Goal: Check status: Check status

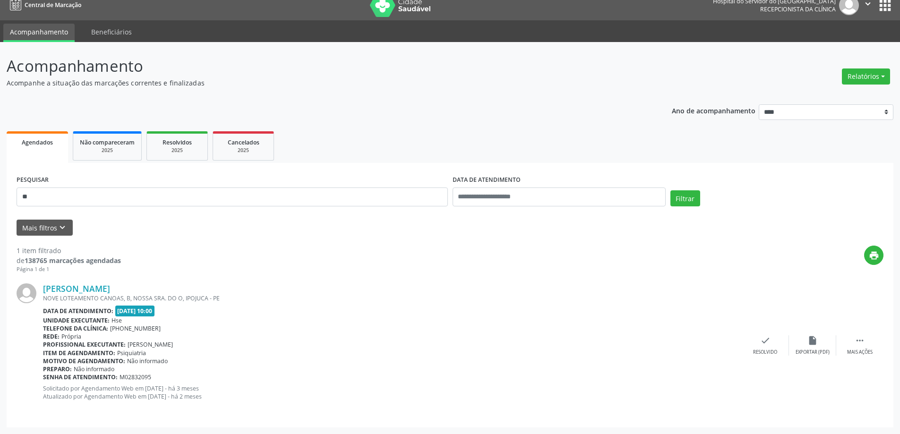
scroll to position [10, 0]
click at [64, 196] on input "*" at bounding box center [232, 196] width 431 height 19
type input "*"
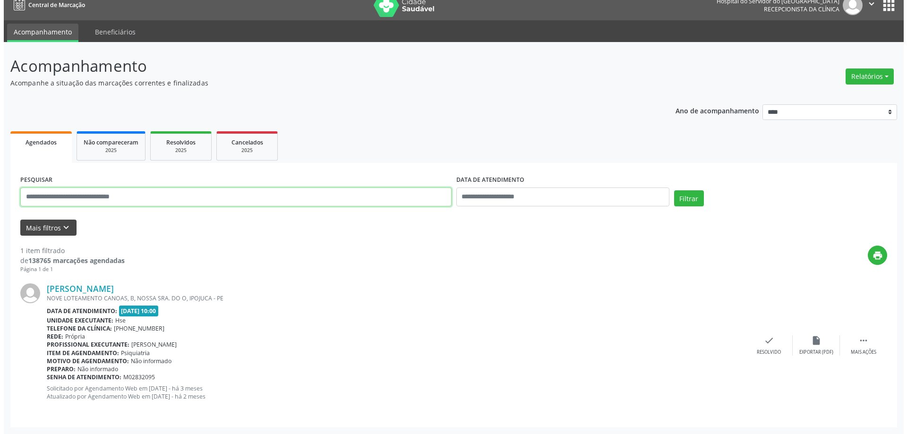
scroll to position [0, 0]
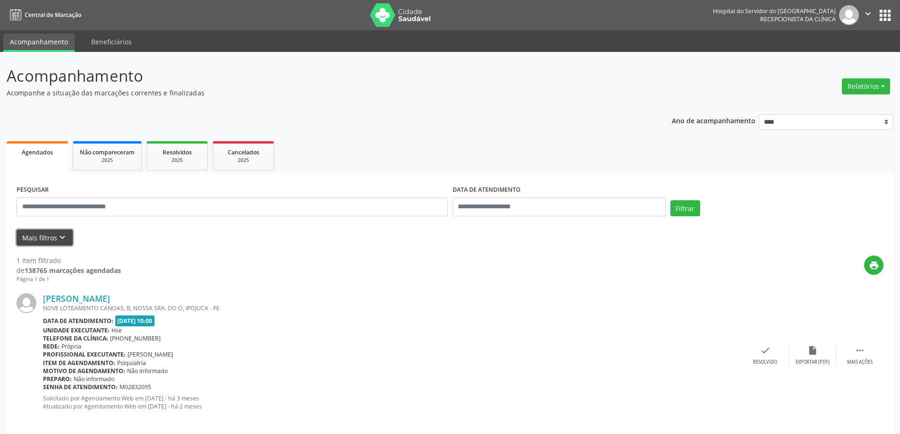
click at [56, 230] on button "Mais filtros keyboard_arrow_down" at bounding box center [45, 238] width 56 height 17
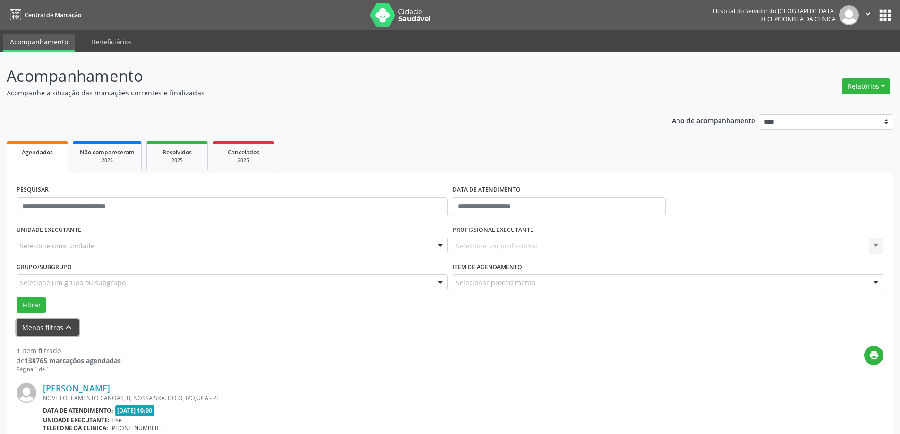
drag, startPoint x: 48, startPoint y: 325, endPoint x: 54, endPoint y: 318, distance: 10.0
click at [50, 325] on button "Menos filtros keyboard_arrow_up" at bounding box center [48, 327] width 62 height 17
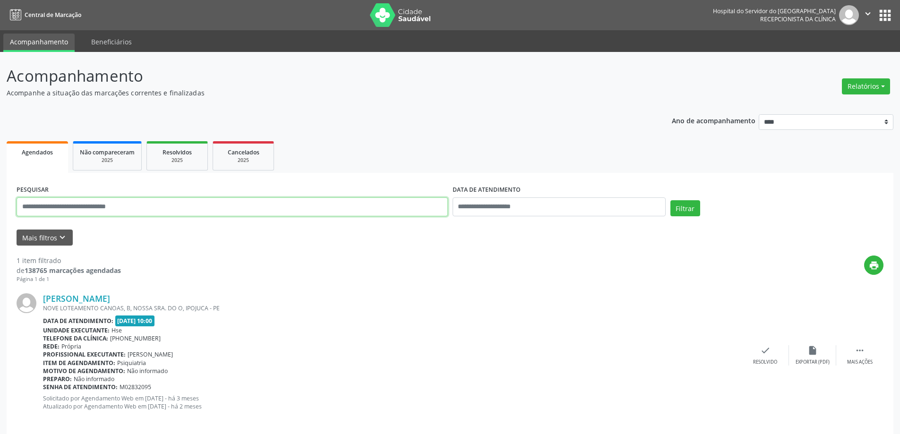
click at [106, 214] on input "text" at bounding box center [232, 206] width 431 height 19
click at [670, 200] on button "Filtrar" at bounding box center [685, 208] width 30 height 16
click at [110, 297] on link "[PERSON_NAME]" at bounding box center [76, 298] width 67 height 10
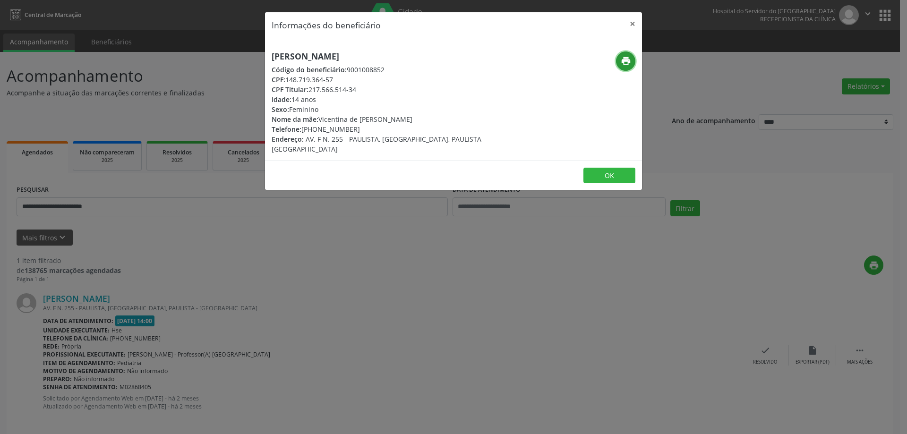
click at [629, 64] on icon "print" at bounding box center [626, 61] width 10 height 10
click at [630, 25] on button "×" at bounding box center [632, 23] width 19 height 23
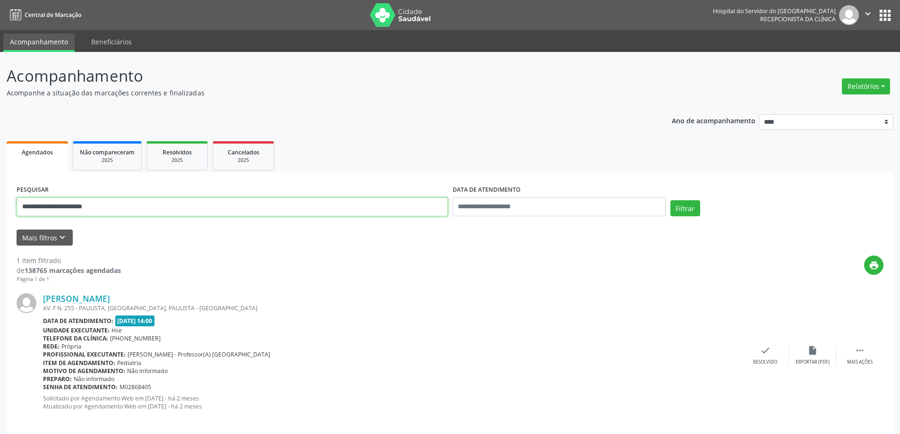
drag, startPoint x: 117, startPoint y: 202, endPoint x: 0, endPoint y: 209, distance: 116.8
click at [0, 209] on div "**********" at bounding box center [450, 248] width 900 height 392
click at [670, 200] on button "Filtrar" at bounding box center [685, 208] width 30 height 16
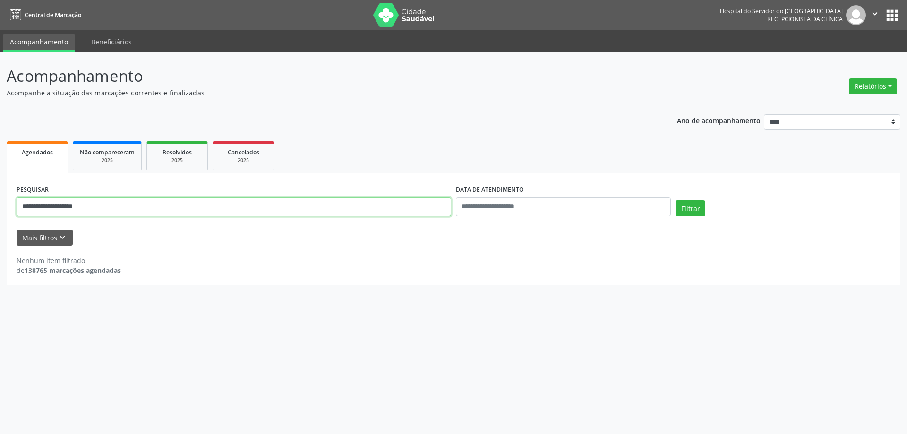
click at [129, 210] on input "**********" at bounding box center [234, 206] width 434 height 19
click at [675, 200] on button "Filtrar" at bounding box center [690, 208] width 30 height 16
click at [111, 210] on input "**********" at bounding box center [234, 206] width 434 height 19
click at [675, 200] on button "Filtrar" at bounding box center [690, 208] width 30 height 16
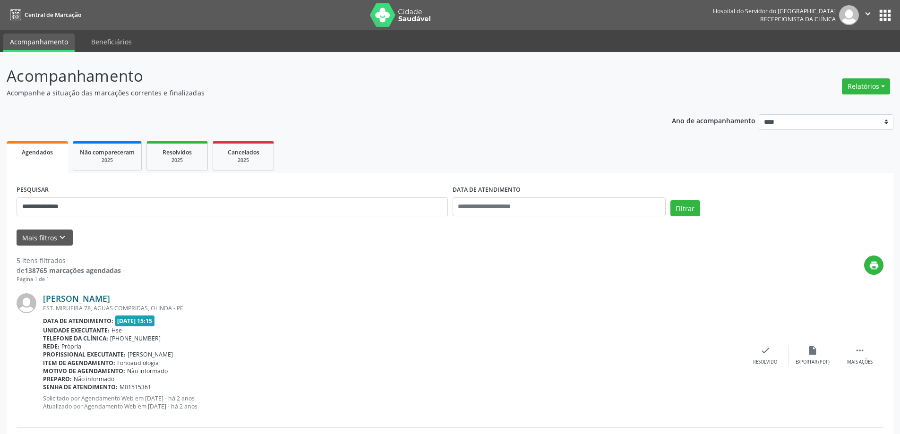
click at [110, 297] on link "[PERSON_NAME]" at bounding box center [76, 298] width 67 height 10
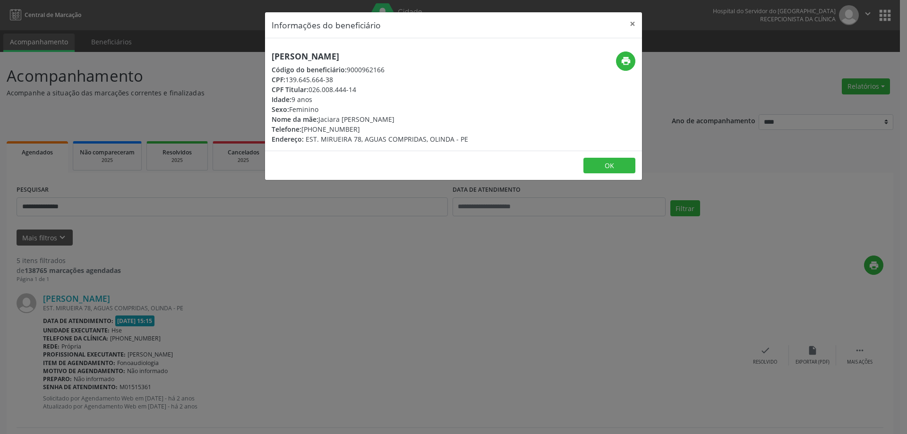
drag, startPoint x: 288, startPoint y: 82, endPoint x: 363, endPoint y: 84, distance: 75.1
click at [363, 84] on div "[PERSON_NAME] Código do beneficiário: 9000962166 CPF: 139.645.664-38 CPF Titula…" at bounding box center [370, 97] width 196 height 93
click at [362, 83] on div "CPF: 139.645.664-38" at bounding box center [370, 80] width 196 height 10
click at [295, 79] on div "CPF: 139.645.664-38" at bounding box center [370, 80] width 196 height 10
drag, startPoint x: 287, startPoint y: 80, endPoint x: 332, endPoint y: 81, distance: 45.8
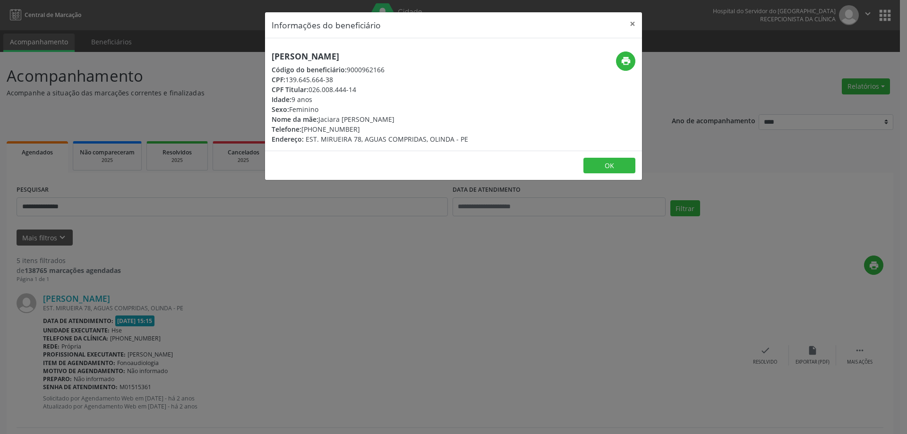
click at [332, 81] on div "CPF: 139.645.664-38" at bounding box center [370, 80] width 196 height 10
copy div "139.645.664-38"
drag, startPoint x: 634, startPoint y: 21, endPoint x: 522, endPoint y: 42, distance: 113.8
click at [633, 22] on button "×" at bounding box center [632, 23] width 19 height 23
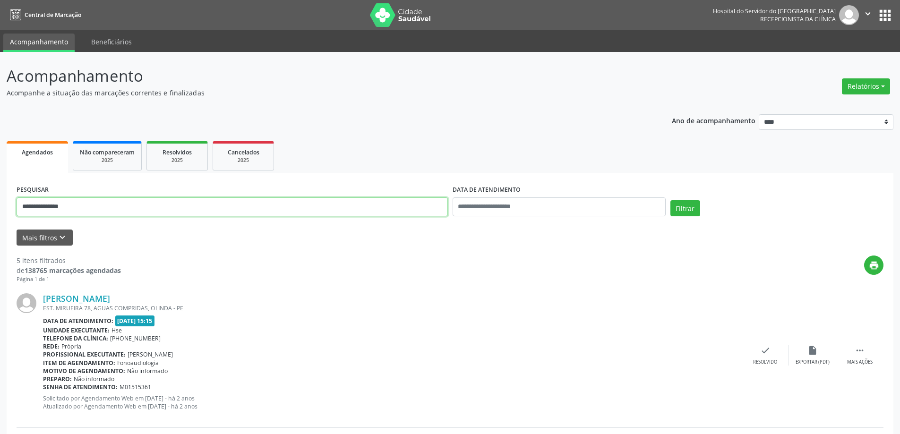
drag, startPoint x: 105, startPoint y: 213, endPoint x: 0, endPoint y: 213, distance: 104.8
click at [670, 200] on button "Filtrar" at bounding box center [685, 208] width 30 height 16
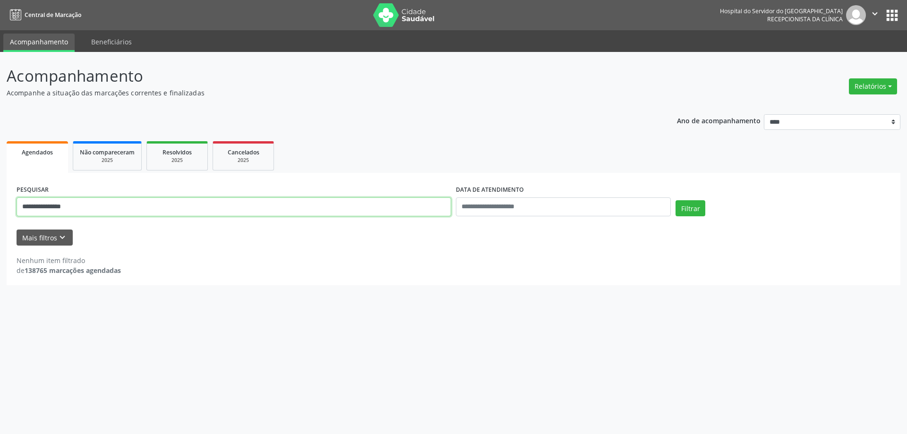
click at [61, 208] on input "**********" at bounding box center [234, 206] width 434 height 19
click at [56, 207] on input "**********" at bounding box center [234, 206] width 434 height 19
type input "**********"
click at [675, 200] on button "Filtrar" at bounding box center [690, 208] width 30 height 16
